Goal: Entertainment & Leisure: Consume media (video, audio)

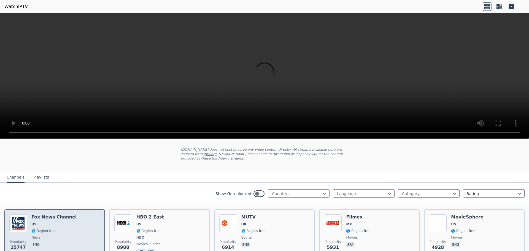
scroll to position [55, 0]
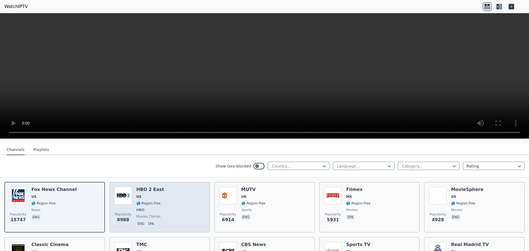
click at [158, 200] on div "Popularity 8988 HBO 2 East US 🌎 Region-free HBO movies series eng spa" at bounding box center [159, 207] width 91 height 41
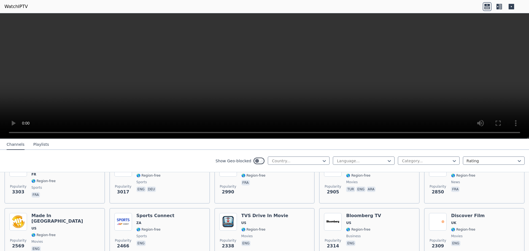
scroll to position [193, 0]
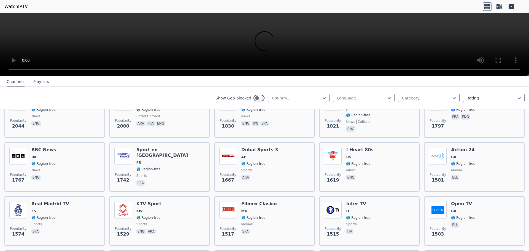
scroll to position [413, 0]
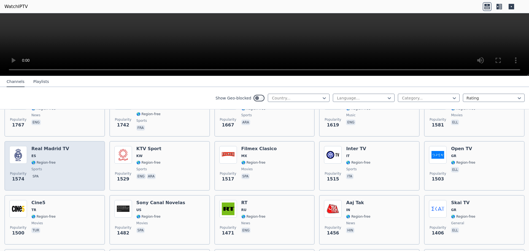
click at [54, 167] on span "sports" at bounding box center [50, 169] width 38 height 4
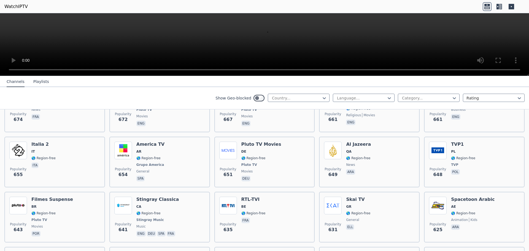
scroll to position [1515, 0]
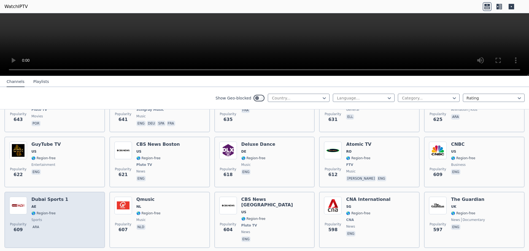
click at [68, 200] on div "Popularity 609 Dubai Sports 1 AE 🌎 Region-free sports ara" at bounding box center [54, 220] width 91 height 46
